Goal: Check status: Check status

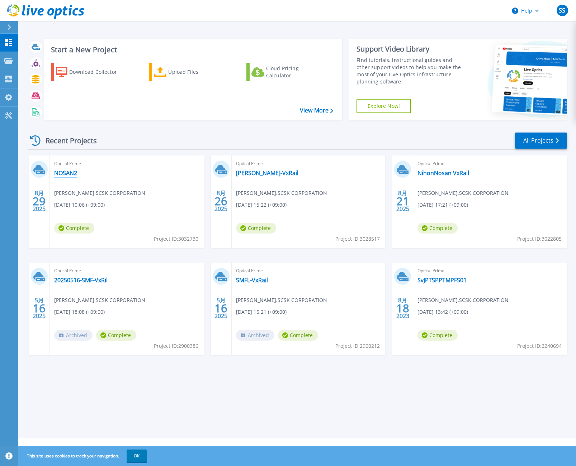
click at [64, 172] on link "NOSAN2" at bounding box center [65, 173] width 23 height 7
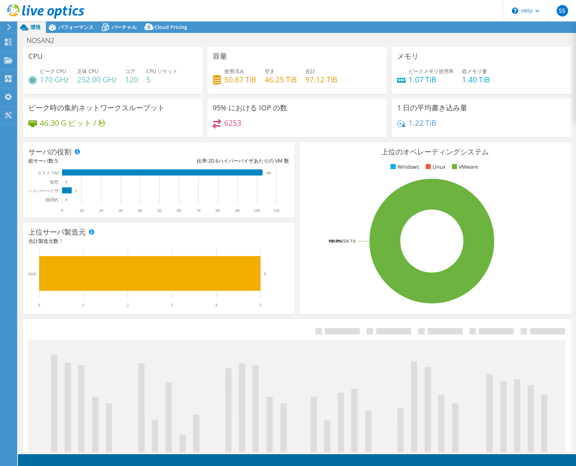
select select "[GEOGRAPHIC_DATA]"
select select "JPY"
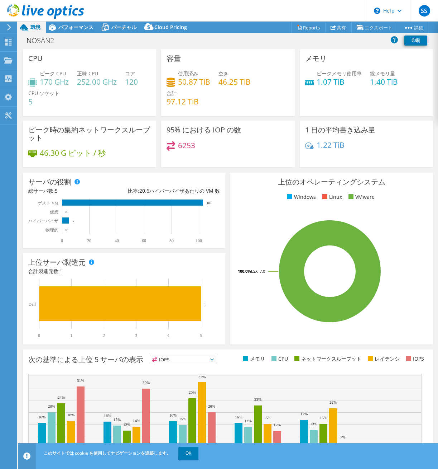
click at [30, 27] on icon at bounding box center [24, 27] width 13 height 13
click at [9, 43] on icon at bounding box center [8, 42] width 9 height 7
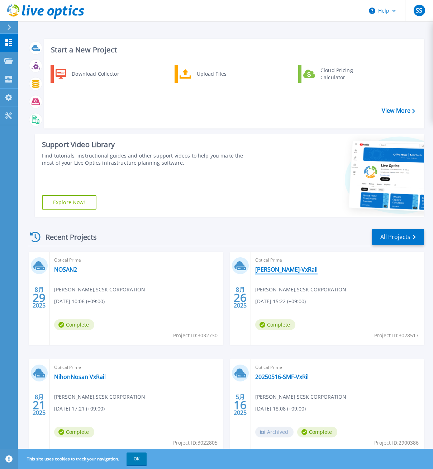
click at [272, 269] on link "[PERSON_NAME]-VxRail" at bounding box center [286, 269] width 62 height 7
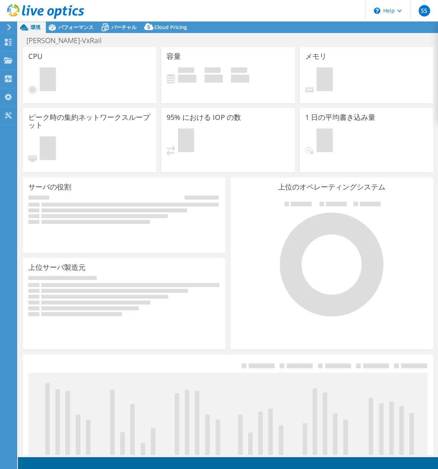
select select "USD"
